Goal: Navigation & Orientation: Find specific page/section

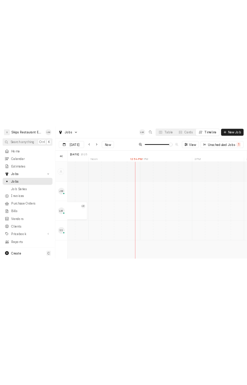
scroll to position [0, 5920]
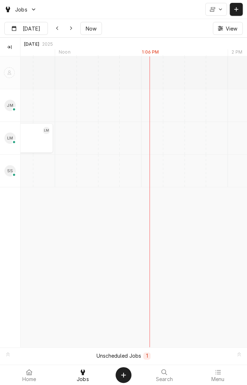
click at [86, 220] on span "Jobs" at bounding box center [83, 379] width 12 height 6
click at [33, 7] on div "Dynamic Content Wrapper" at bounding box center [34, 9] width 6 height 6
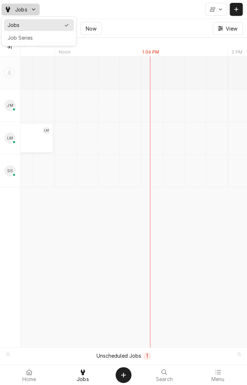
click at [87, 376] on html "Jobs Sep [DATE] Now View Technicians [DATE] [DATE] [DATE] 1 PM Noon 2 PM 1:06 P…" at bounding box center [123, 192] width 247 height 385
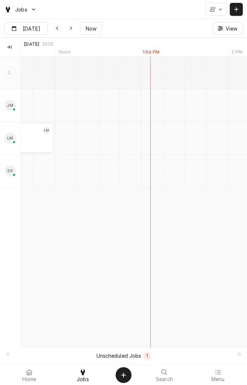
click at [30, 379] on span "Home" at bounding box center [29, 379] width 14 height 6
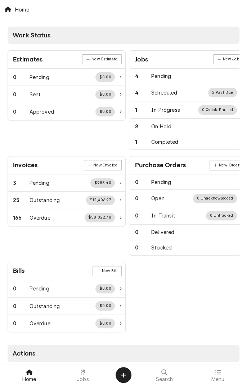
click at [82, 378] on span "Jobs" at bounding box center [83, 379] width 12 height 6
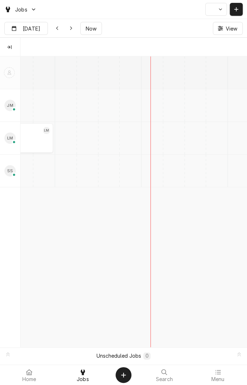
scroll to position [0, 4496]
click at [88, 32] on span "Now" at bounding box center [91, 29] width 14 height 8
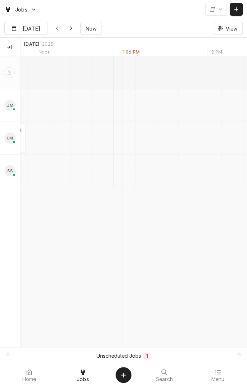
scroll to position [0, 4524]
click at [29, 378] on span "Home" at bounding box center [29, 379] width 14 height 6
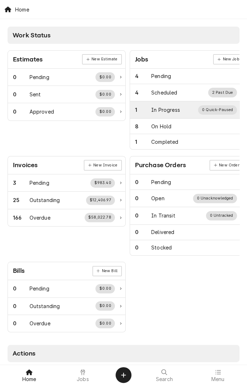
click at [177, 114] on div "1 In Progress 0 Quick-Paused" at bounding box center [188, 109] width 117 height 17
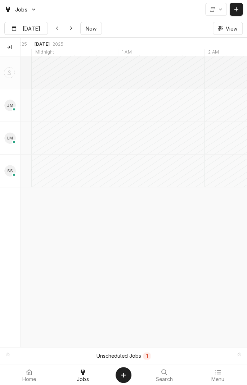
scroll to position [0, 3395]
type input "[DATE]"
click at [220, 29] on icon "Dynamic Content Wrapper" at bounding box center [220, 28] width 5 height 5
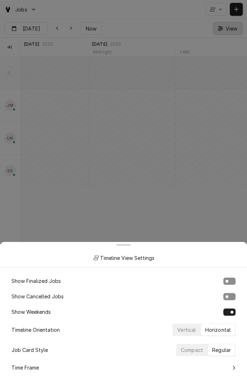
click at [228, 33] on div at bounding box center [123, 192] width 247 height 385
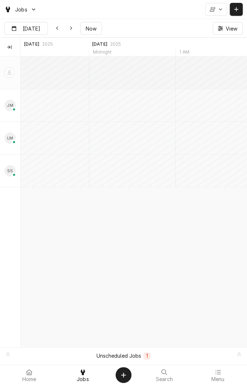
click at [27, 12] on span "Jobs" at bounding box center [21, 10] width 12 height 8
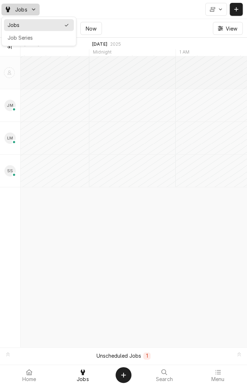
click at [46, 41] on div "Job Series" at bounding box center [39, 38] width 63 height 8
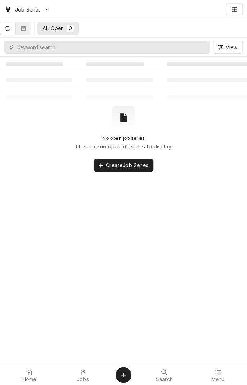
click at [10, 29] on icon "Dynamic Content Wrapper" at bounding box center [7, 28] width 5 height 5
click at [89, 50] on input "Dynamic Content Wrapper" at bounding box center [111, 47] width 189 height 13
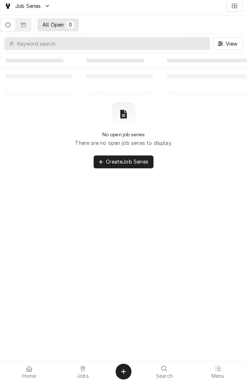
click at [10, 31] on icon "Dynamic Content Wrapper" at bounding box center [7, 28] width 5 height 5
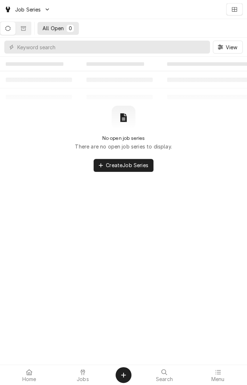
click at [81, 376] on span "Jobs" at bounding box center [83, 379] width 12 height 6
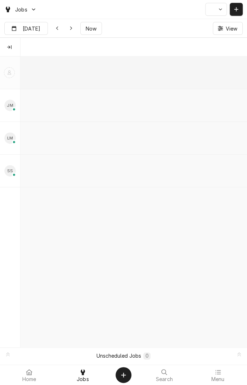
scroll to position [0, 4484]
click at [84, 380] on span "Jobs" at bounding box center [83, 379] width 12 height 6
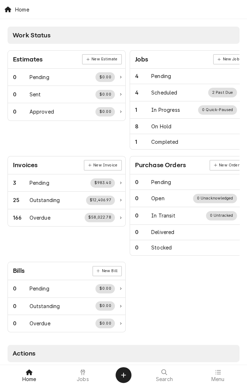
click at [81, 376] on div at bounding box center [82, 372] width 9 height 9
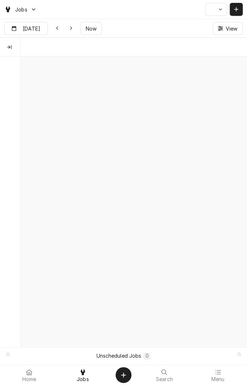
scroll to position [0, 4484]
click at [212, 9] on icon "Dynamic Content Wrapper" at bounding box center [212, 9] width 5 height 5
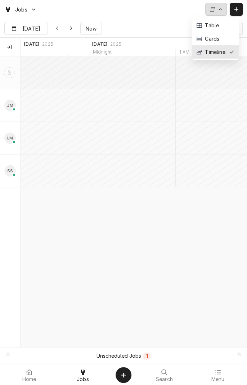
click at [152, 18] on div "Jobs" at bounding box center [123, 9] width 247 height 19
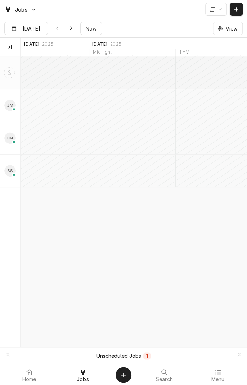
click at [35, 9] on icon "Dynamic Content Wrapper" at bounding box center [34, 9] width 4 height 4
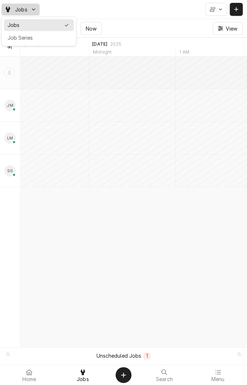
click at [159, 16] on html "Jobs Sep 23 Sep 23 Now View Technicians Sep 23 2025 Sep 24 2025 Sep 28 2025 Mid…" at bounding box center [123, 192] width 247 height 385
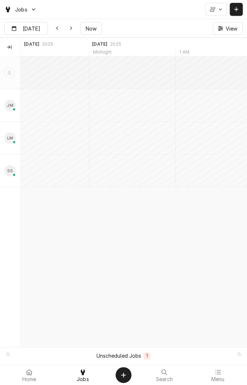
click at [237, 355] on icon "Unscheduled Jobs" at bounding box center [239, 354] width 4 height 5
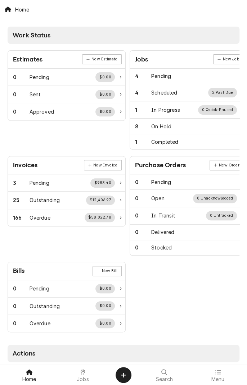
click at [159, 113] on div "1 In Progress 0 Quick-Paused" at bounding box center [186, 109] width 102 height 9
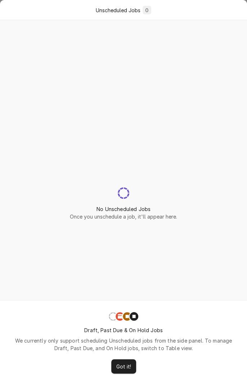
scroll to position [0, 4484]
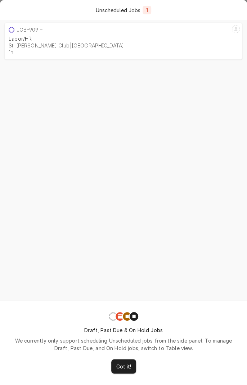
click at [126, 361] on button "Got it!" at bounding box center [123, 366] width 25 height 14
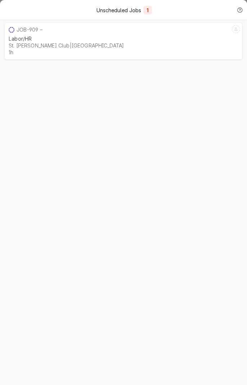
click at [147, 14] on div "1" at bounding box center [147, 10] width 9 height 9
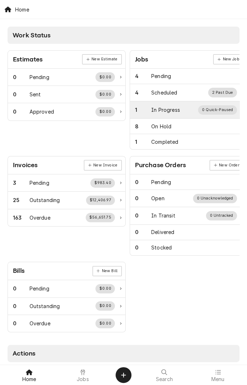
click at [166, 113] on div "1 In Progress 0 Quick-Paused" at bounding box center [186, 109] width 102 height 9
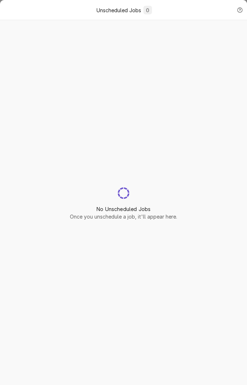
scroll to position [0, 4484]
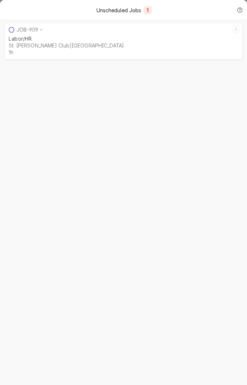
click at [215, 14] on div "Unscheduled Jobs 1" at bounding box center [123, 10] width 219 height 9
click at [236, 14] on div "Unscheduled Jobs Help" at bounding box center [239, 9] width 7 height 7
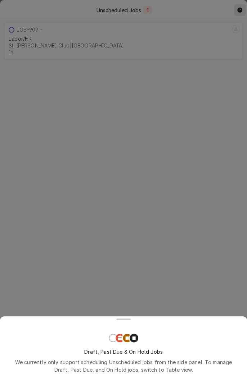
click at [135, 339] on icon at bounding box center [133, 338] width 9 height 9
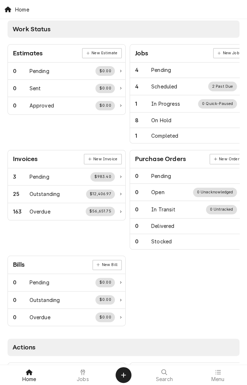
scroll to position [6, 0]
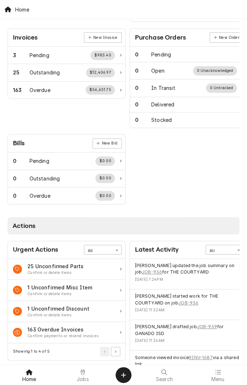
scroll to position [125, 0]
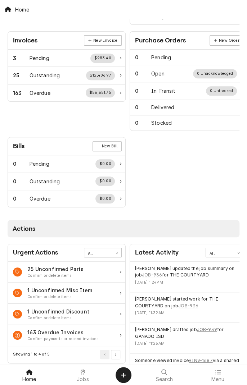
click at [86, 373] on div at bounding box center [82, 372] width 9 height 9
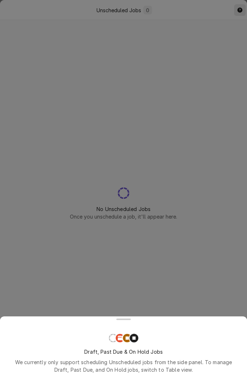
scroll to position [0, 4484]
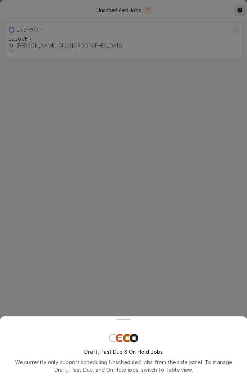
click at [28, 42] on div at bounding box center [123, 192] width 247 height 385
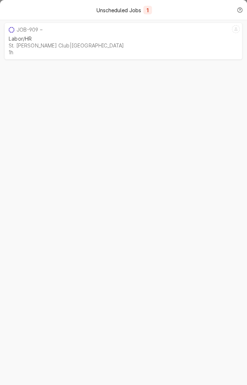
click at [64, 43] on div "St. Charles Hunt Club | Goose Island" at bounding box center [123, 45] width 229 height 6
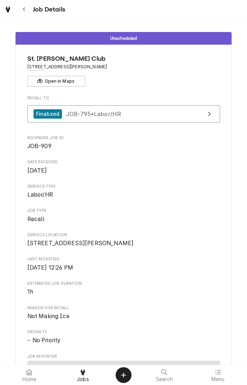
click at [24, 9] on icon "Navigate back" at bounding box center [24, 9] width 3 height 5
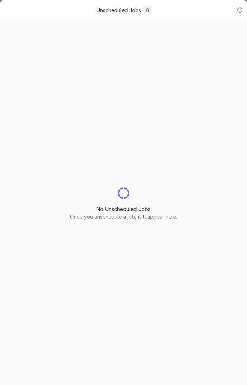
scroll to position [0, 4484]
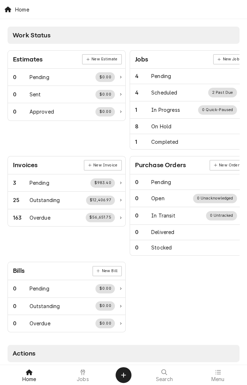
click at [86, 373] on div at bounding box center [82, 372] width 9 height 9
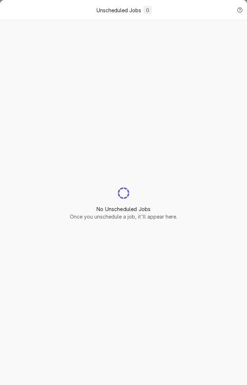
scroll to position [0, 4484]
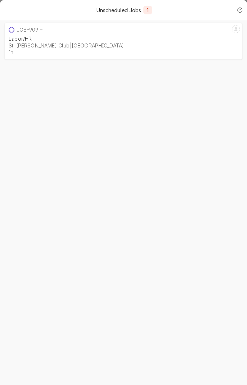
click at [119, 371] on div "No Unscheduled Jobs Once you unschedule a job, it'll appear here. 1:33 PM 1:33 …" at bounding box center [123, 203] width 247 height 362
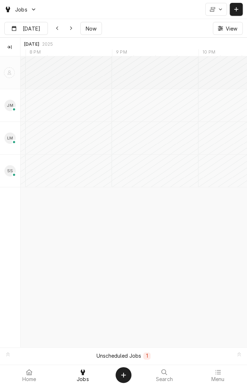
scroll to position [0, 4202]
click at [69, 33] on button "Dynamic Content Wrapper" at bounding box center [70, 28] width 13 height 13
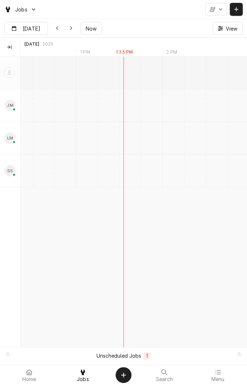
click at [88, 27] on span "Now" at bounding box center [91, 29] width 14 height 8
click at [92, 32] on button "Now" at bounding box center [91, 28] width 22 height 13
click at [216, 10] on button "Dynamic Content Wrapper" at bounding box center [216, 9] width 22 height 13
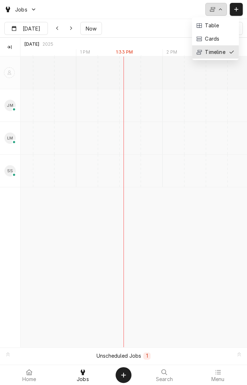
click at [209, 8] on div "Dynamic Content Wrapper" at bounding box center [212, 9] width 7 height 7
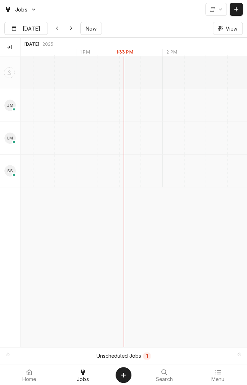
click at [59, 32] on button "Dynamic Content Wrapper" at bounding box center [57, 28] width 13 height 13
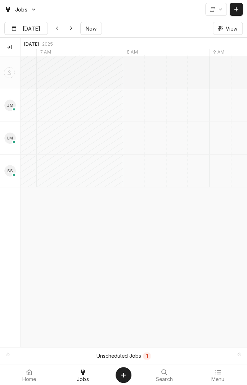
click at [70, 28] on icon "Dynamic Content Wrapper" at bounding box center [70, 28] width 3 height 5
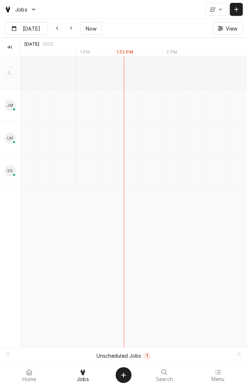
type input "Sep 24"
click at [161, 376] on div at bounding box center [164, 372] width 9 height 9
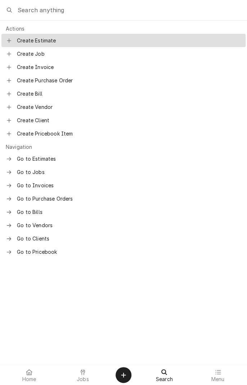
click at [32, 174] on div "Go to Jobs" at bounding box center [123, 171] width 244 height 13
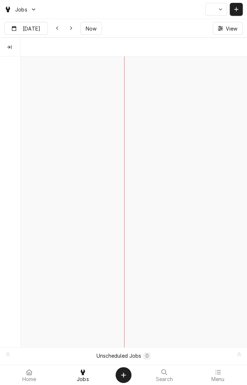
scroll to position [0, 4497]
click at [148, 356] on div "1" at bounding box center [146, 355] width 7 height 7
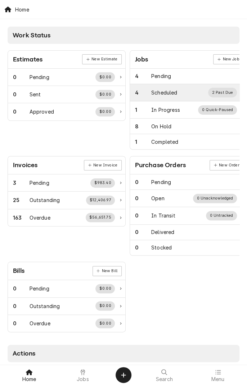
click at [219, 92] on div "2 Past Due" at bounding box center [222, 92] width 29 height 9
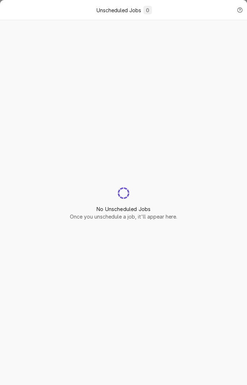
scroll to position [0, 4497]
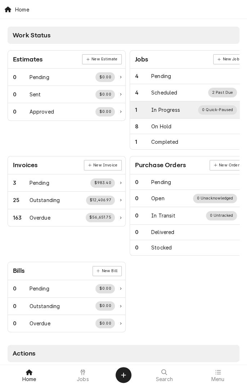
click at [214, 109] on div "0 Quick-Paused" at bounding box center [217, 109] width 38 height 9
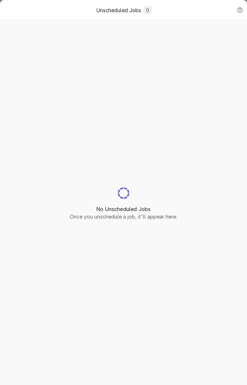
scroll to position [0, 4497]
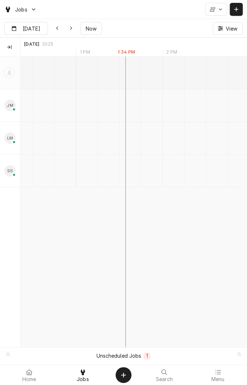
click at [82, 378] on span "Jobs" at bounding box center [83, 379] width 12 height 6
click at [221, 375] on div at bounding box center [217, 372] width 9 height 9
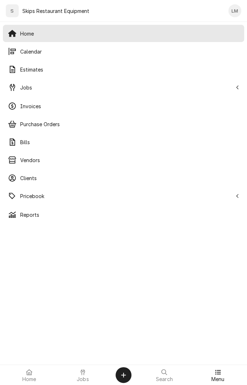
click at [34, 198] on span "Pricebook" at bounding box center [126, 196] width 212 height 8
click at [33, 235] on span "Parts & Materials" at bounding box center [129, 232] width 219 height 8
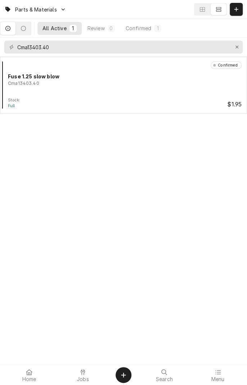
click at [32, 378] on span "Home" at bounding box center [29, 379] width 14 height 6
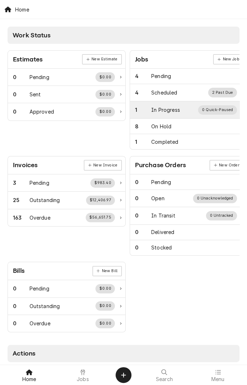
click at [163, 114] on div "1 In Progress 0 Quick-Paused" at bounding box center [186, 109] width 102 height 9
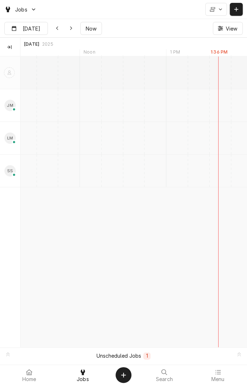
click at [170, 54] on div "1 PM" at bounding box center [175, 53] width 18 height 8
